Goal: Navigation & Orientation: Find specific page/section

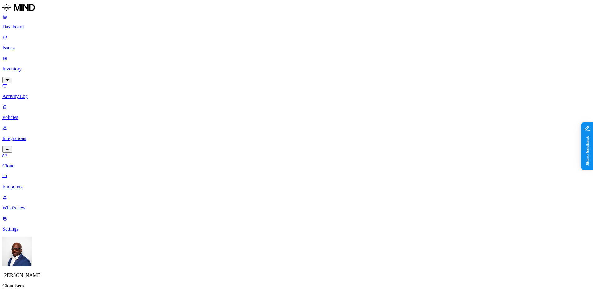
click at [34, 45] on p "Issues" at bounding box center [296, 48] width 588 height 6
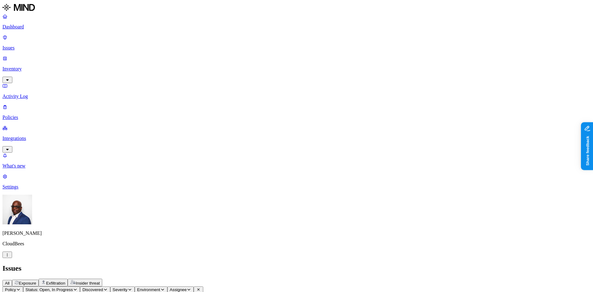
drag, startPoint x: 357, startPoint y: 52, endPoint x: 381, endPoint y: 47, distance: 24.7
drag, startPoint x: 381, startPoint y: 47, endPoint x: 378, endPoint y: 48, distance: 3.8
click at [47, 136] on p "Integrations" at bounding box center [296, 139] width 588 height 6
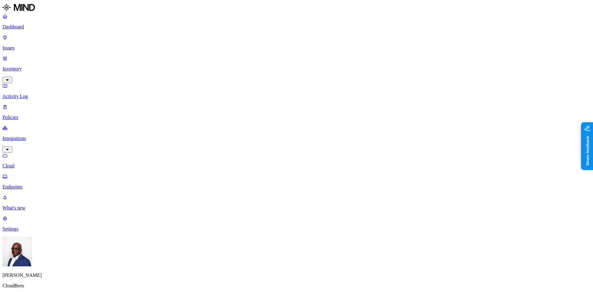
click at [36, 115] on p "Policies" at bounding box center [296, 118] width 588 height 6
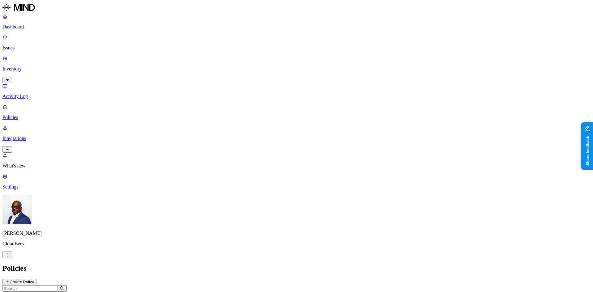
click at [17, 45] on p "Issues" at bounding box center [296, 48] width 588 height 6
click at [36, 281] on span "Exposure" at bounding box center [27, 283] width 17 height 5
click at [65, 281] on span "Exfiltration" at bounding box center [55, 283] width 19 height 5
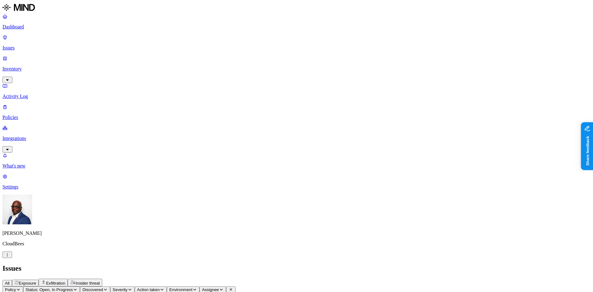
click at [100, 281] on span "Insider threat" at bounding box center [88, 283] width 24 height 5
click at [30, 27] on p "Dashboard" at bounding box center [296, 27] width 588 height 6
click at [10, 281] on span "All" at bounding box center [7, 283] width 5 height 5
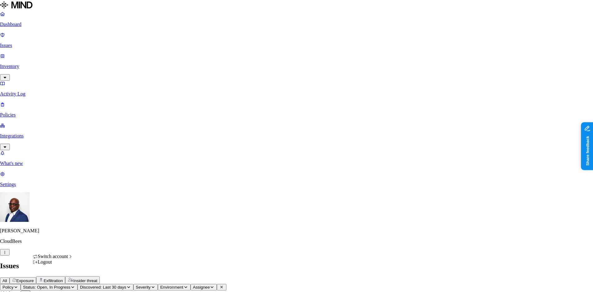
click at [101, 176] on div "ACME" at bounding box center [113, 173] width 60 height 6
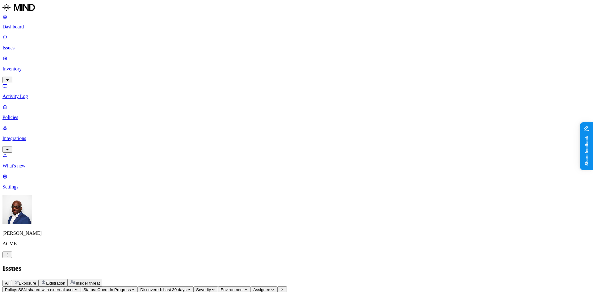
click at [36, 281] on span "Exposure" at bounding box center [27, 283] width 17 height 5
click at [21, 26] on p "Dashboard" at bounding box center [296, 27] width 588 height 6
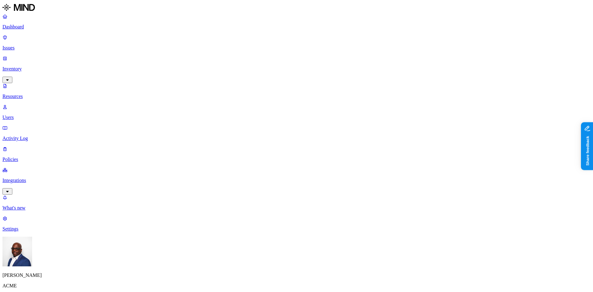
scroll to position [62, 0]
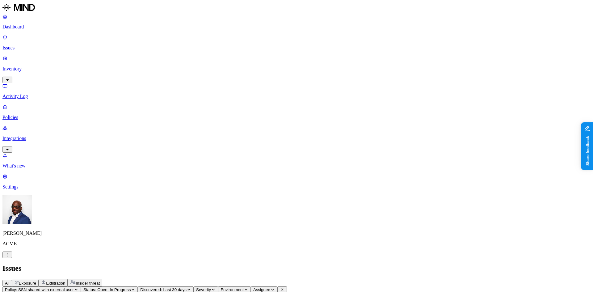
click at [65, 281] on span "Exfiltration" at bounding box center [55, 283] width 19 height 5
click at [100, 281] on span "Insider threat" at bounding box center [88, 283] width 24 height 5
click at [36, 281] on span "Exposure" at bounding box center [27, 283] width 17 height 5
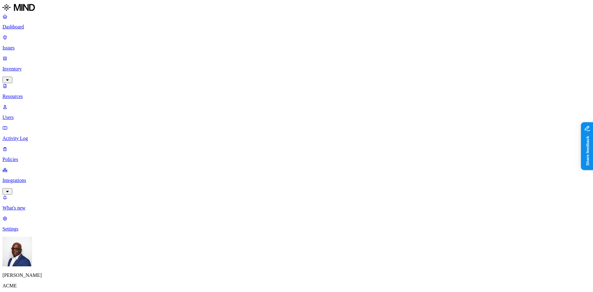
click at [33, 115] on p "Users" at bounding box center [296, 118] width 588 height 6
click at [29, 94] on p "Resources" at bounding box center [296, 97] width 588 height 6
